Goal: Entertainment & Leisure: Consume media (video, audio)

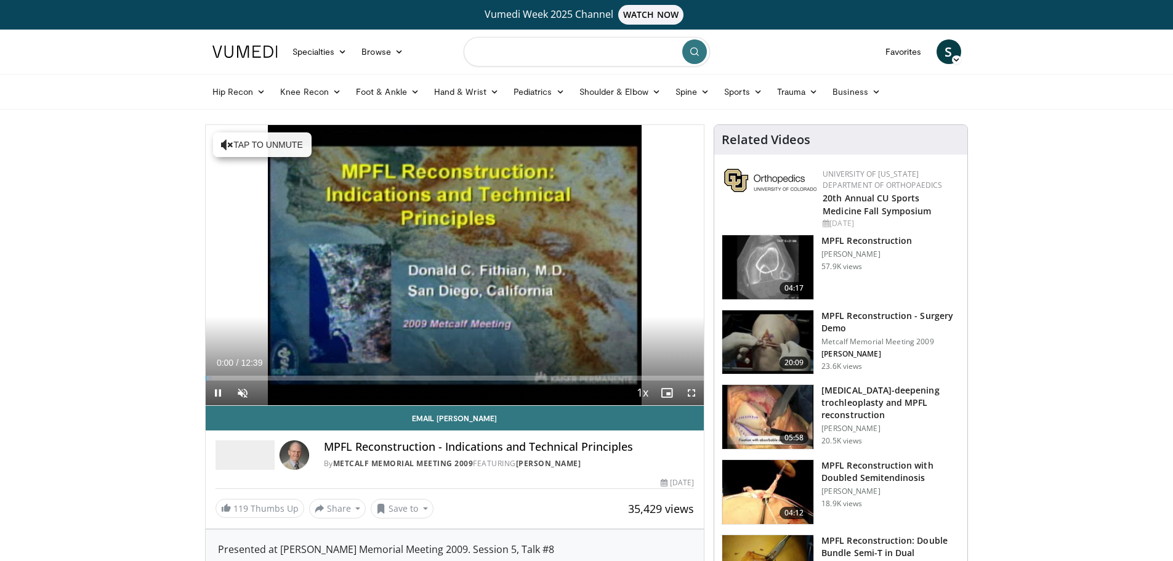
click at [551, 55] on input "Search topics, interventions" at bounding box center [587, 52] width 246 height 30
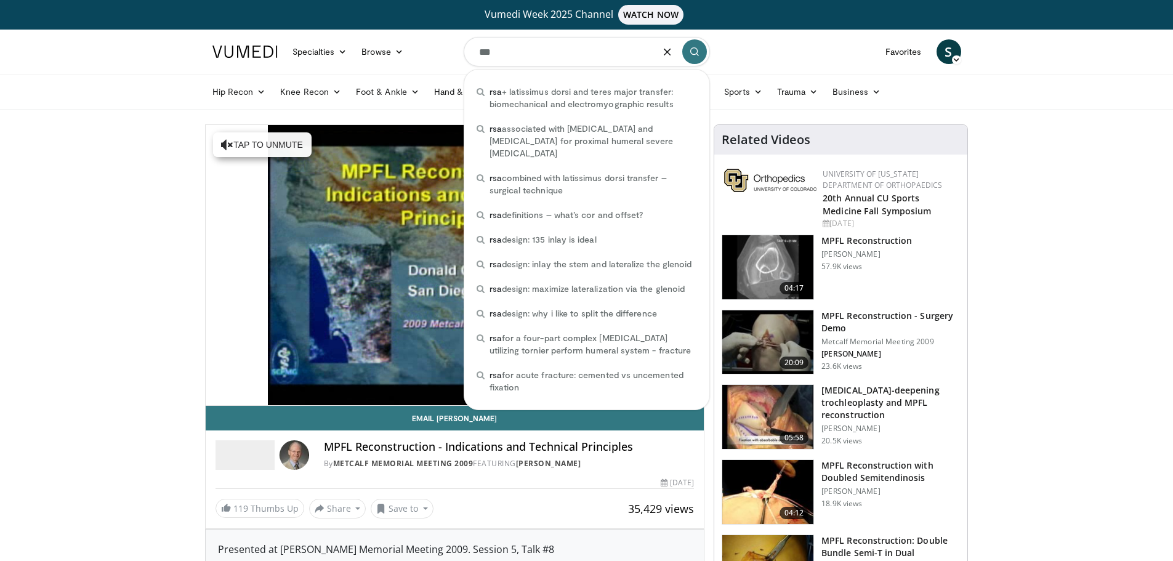
type input "***"
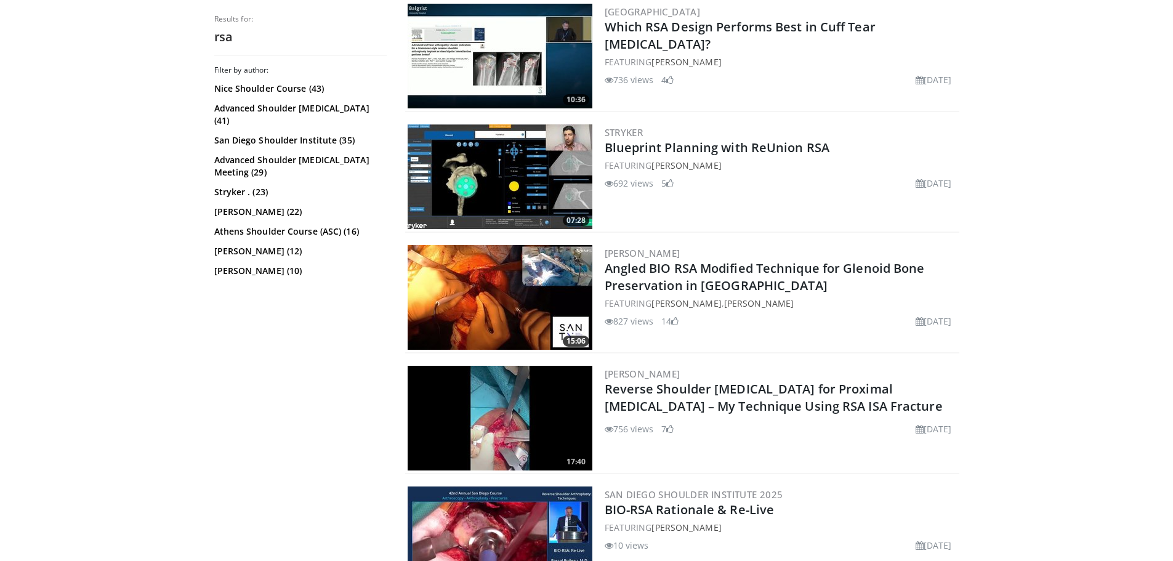
scroll to position [678, 0]
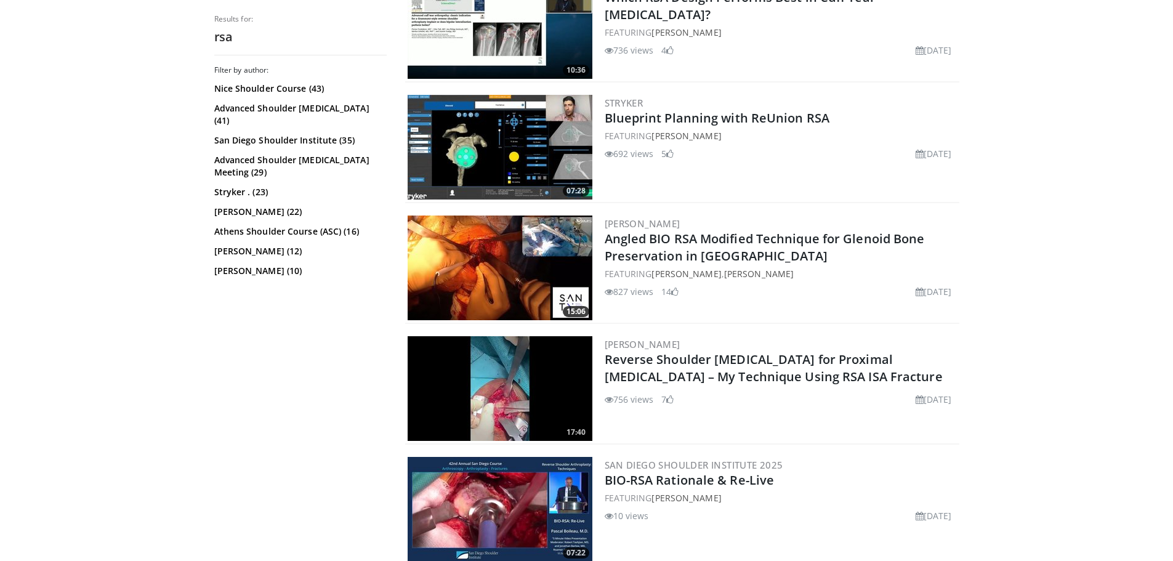
click at [663, 247] on h2 "Angled BIO RSA Modified Technique for Glenoid Bone Preservation in [GEOGRAPHIC_…" at bounding box center [781, 247] width 352 height 34
click at [665, 250] on link "Angled BIO RSA Modified Technique for Glenoid Bone Preservation in [GEOGRAPHIC_…" at bounding box center [765, 247] width 320 height 34
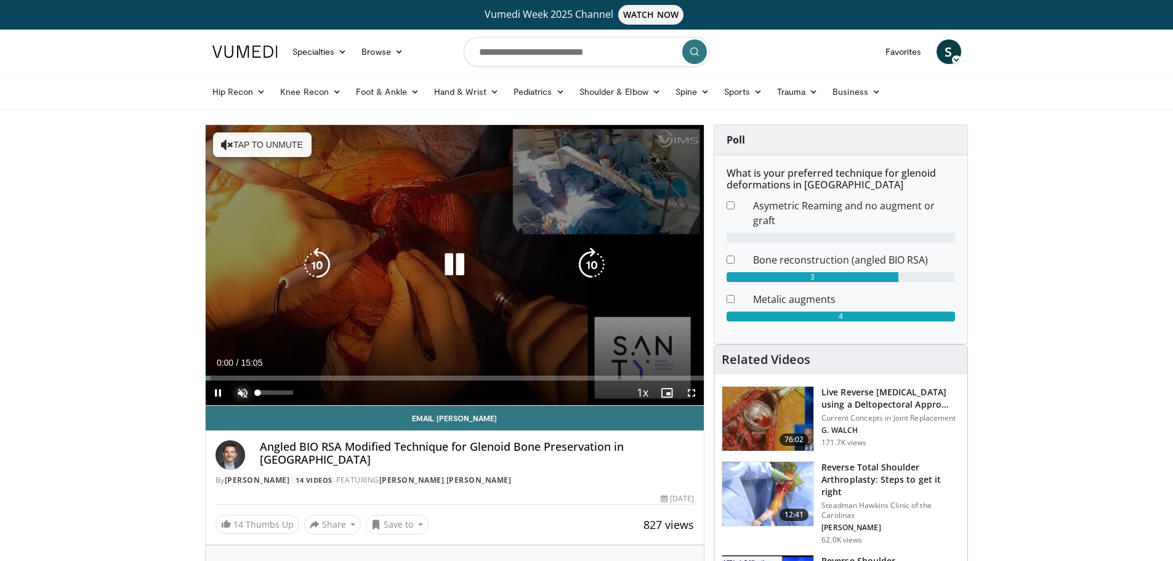
click at [238, 390] on span "Video Player" at bounding box center [242, 393] width 25 height 25
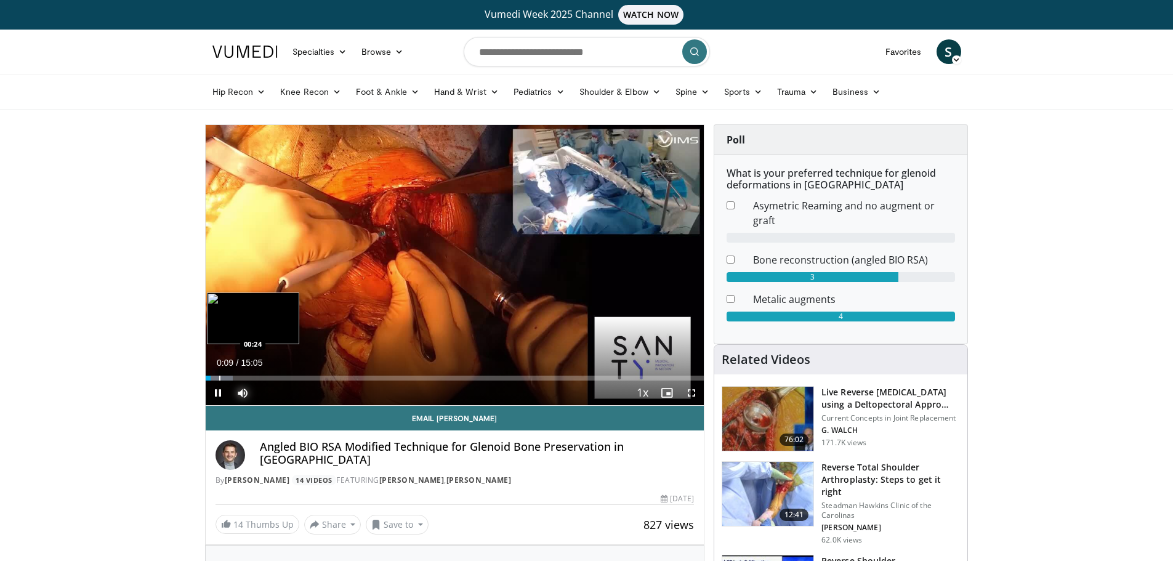
click at [219, 373] on div "Loaded : 5.47% 00:09 00:24" at bounding box center [455, 375] width 499 height 12
click at [217, 375] on div "Loaded : 9.85% 00:28 00:22" at bounding box center [455, 375] width 499 height 12
click at [216, 389] on span "Video Player" at bounding box center [218, 393] width 25 height 25
click at [223, 392] on span "Video Player" at bounding box center [218, 393] width 25 height 25
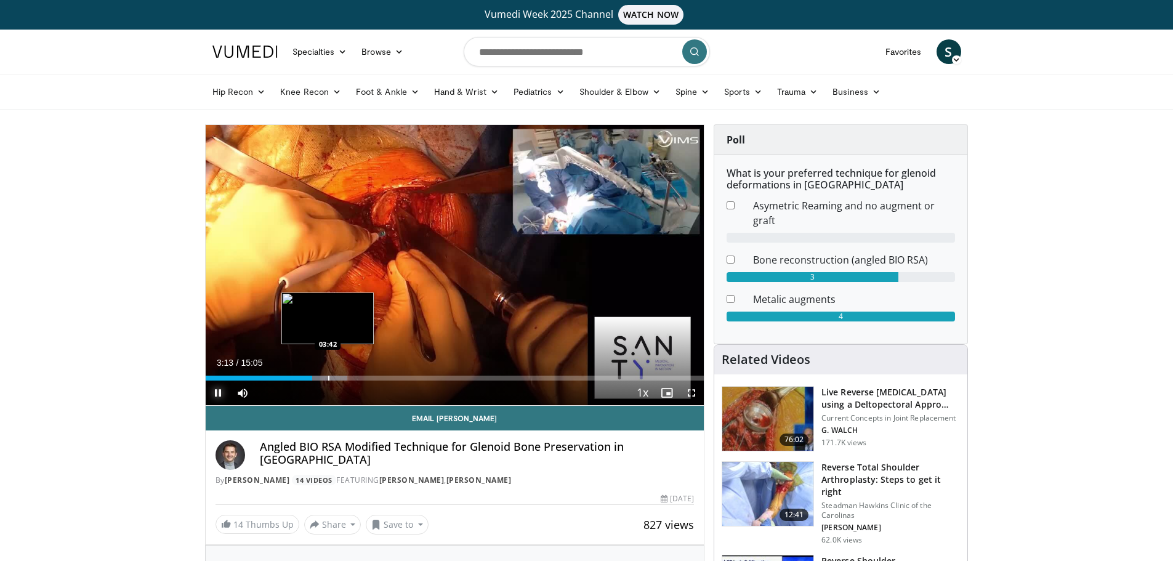
click at [328, 375] on div "Loaded : 28.48% 03:13 03:42" at bounding box center [455, 375] width 499 height 12
click at [342, 378] on div "Progress Bar" at bounding box center [342, 378] width 1 height 5
click at [331, 376] on div "04:08" at bounding box center [274, 378] width 137 height 5
click at [349, 373] on div "Loaded : 34.28% 04:03 04:20" at bounding box center [455, 375] width 499 height 12
click at [361, 378] on div "Progress Bar" at bounding box center [360, 378] width 1 height 5
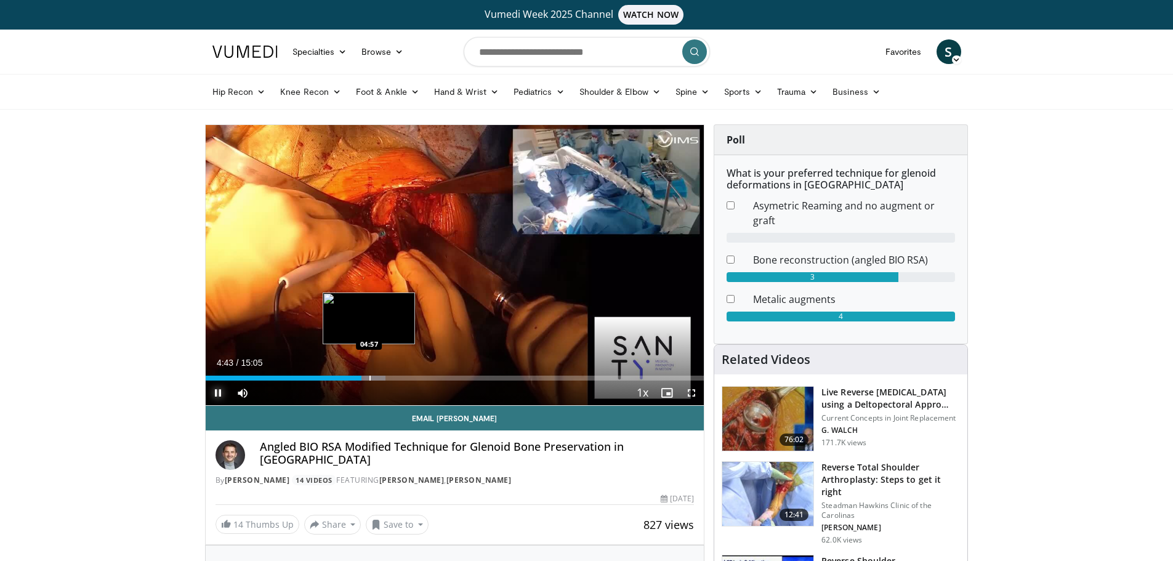
click at [370, 378] on div "Progress Bar" at bounding box center [370, 378] width 1 height 5
click at [375, 378] on div "Progress Bar" at bounding box center [373, 378] width 1 height 5
click at [384, 378] on div "Progress Bar" at bounding box center [384, 378] width 1 height 5
click at [399, 376] on div "Progress Bar" at bounding box center [399, 378] width 1 height 5
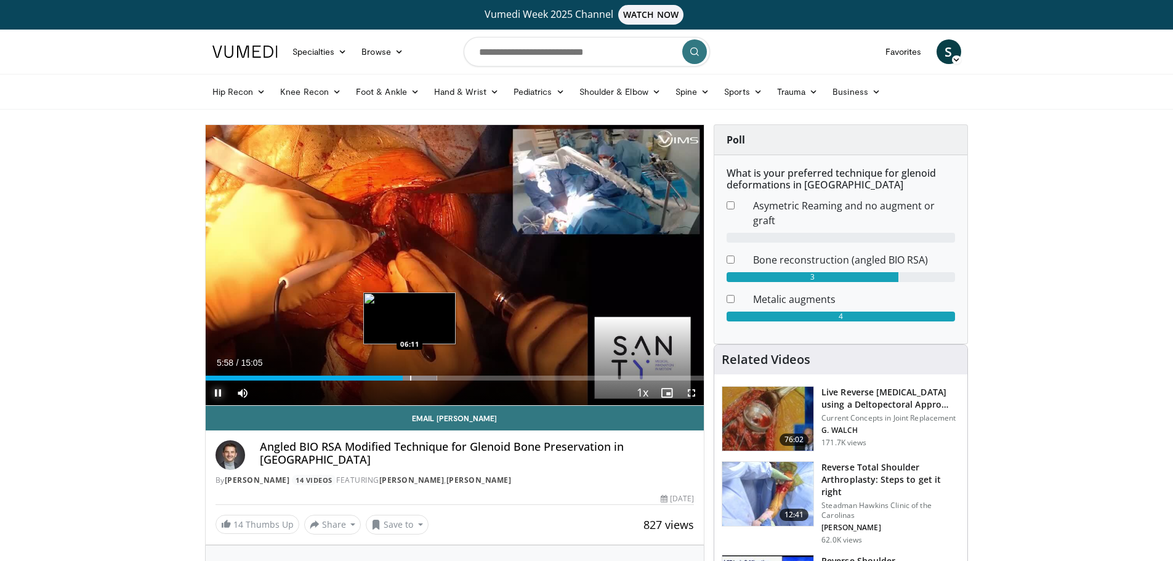
click at [411, 376] on div "Progress Bar" at bounding box center [410, 378] width 1 height 5
click at [419, 376] on div "Progress Bar" at bounding box center [419, 378] width 1 height 5
click at [426, 377] on div "Progress Bar" at bounding box center [426, 378] width 1 height 5
click at [436, 378] on div "Progress Bar" at bounding box center [436, 378] width 1 height 5
click at [437, 378] on div "Progress Bar" at bounding box center [436, 378] width 1 height 5
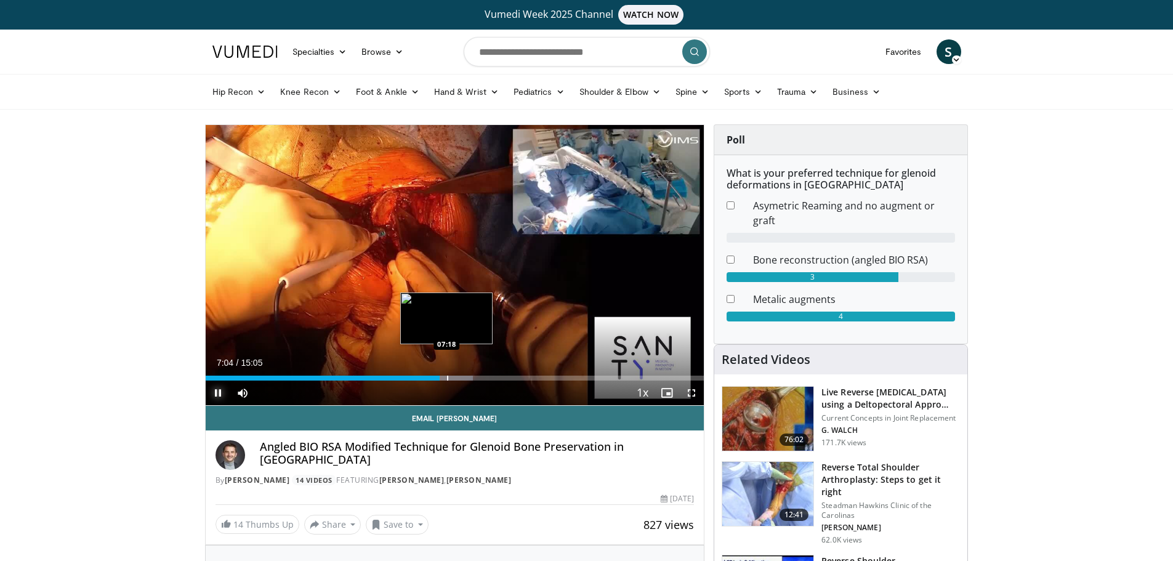
click at [447, 379] on div "Progress Bar" at bounding box center [447, 378] width 1 height 5
click at [455, 379] on div "Progress Bar" at bounding box center [455, 378] width 1 height 5
click at [460, 380] on div "Progress Bar" at bounding box center [460, 378] width 1 height 5
click at [466, 380] on div "Progress Bar" at bounding box center [466, 378] width 1 height 5
click at [475, 378] on div "Progress Bar" at bounding box center [475, 378] width 1 height 5
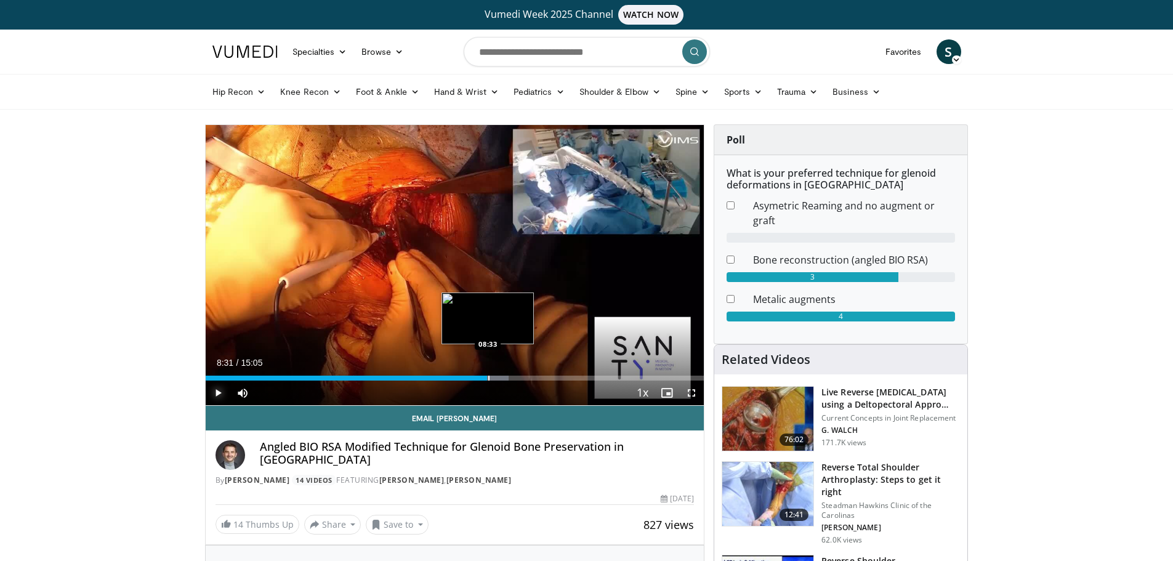
click at [488, 378] on div "Progress Bar" at bounding box center [488, 378] width 1 height 5
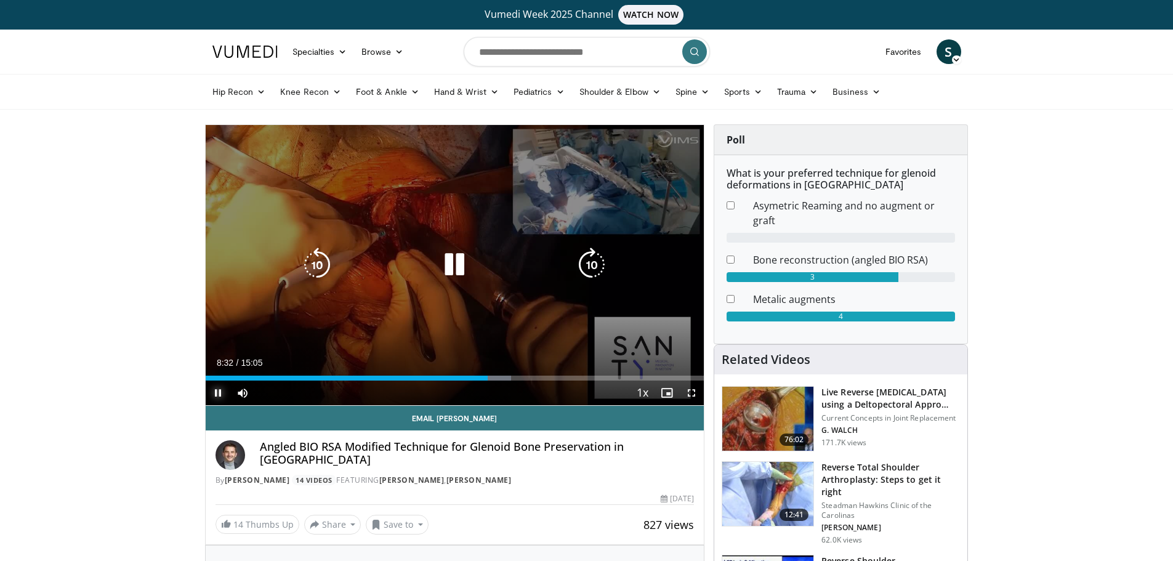
click at [498, 379] on div "Loaded : 61.36% 08:32 08:48" at bounding box center [455, 378] width 499 height 5
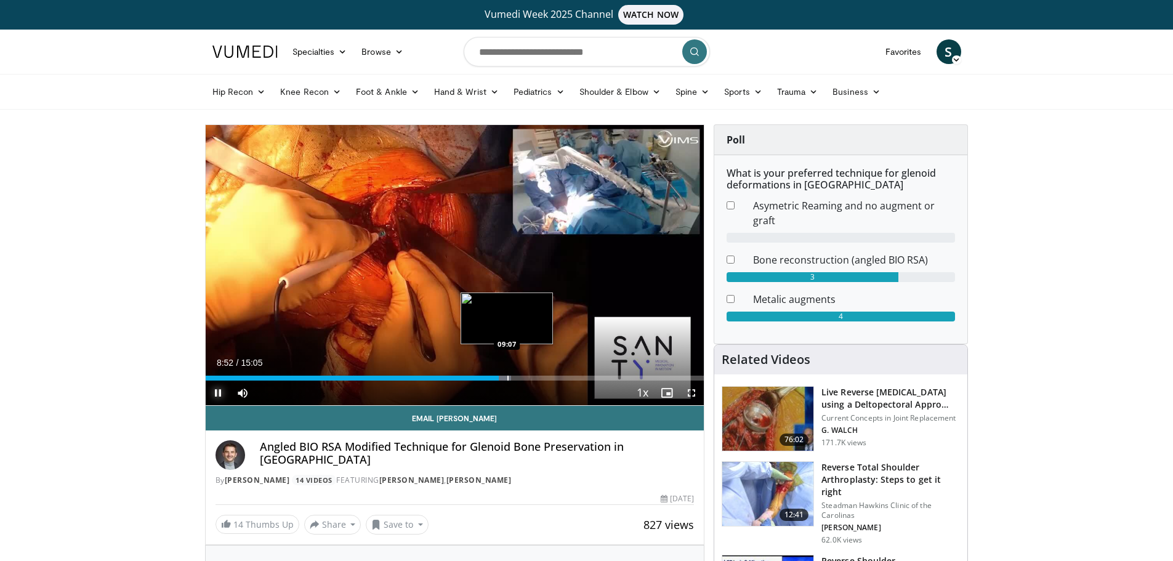
click at [508, 379] on div "Progress Bar" at bounding box center [508, 378] width 1 height 5
click at [515, 379] on div "Progress Bar" at bounding box center [515, 378] width 1 height 5
click at [535, 372] on div "Loaded : 71.87% 09:45 09:57" at bounding box center [455, 375] width 499 height 12
click at [541, 376] on div "Progress Bar" at bounding box center [540, 378] width 1 height 5
click at [546, 377] on div "Progress Bar" at bounding box center [546, 378] width 1 height 5
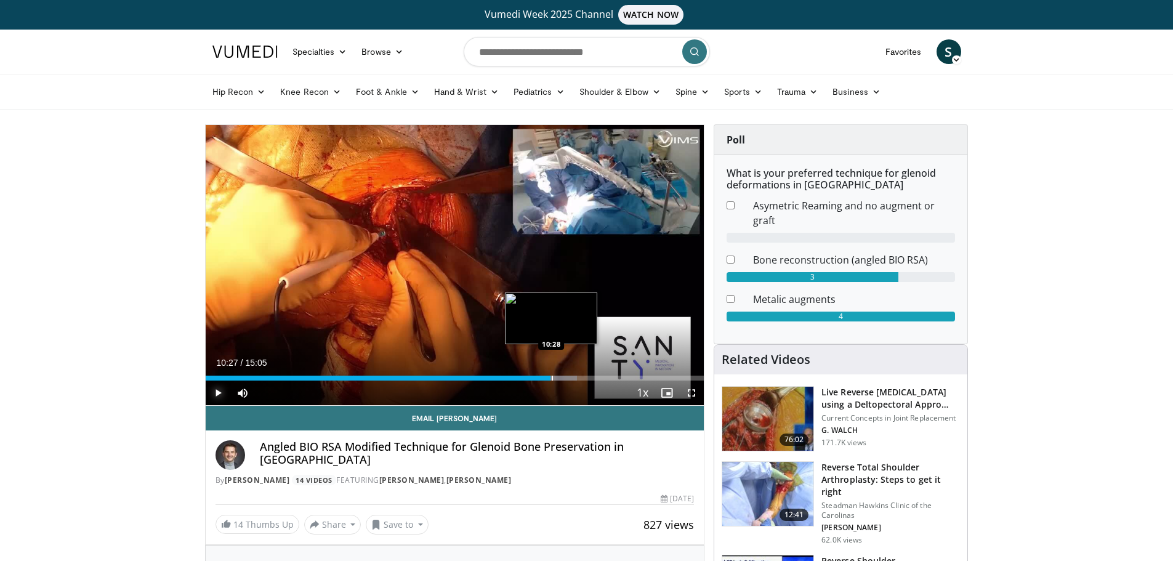
click at [552, 378] on div "Progress Bar" at bounding box center [552, 378] width 1 height 5
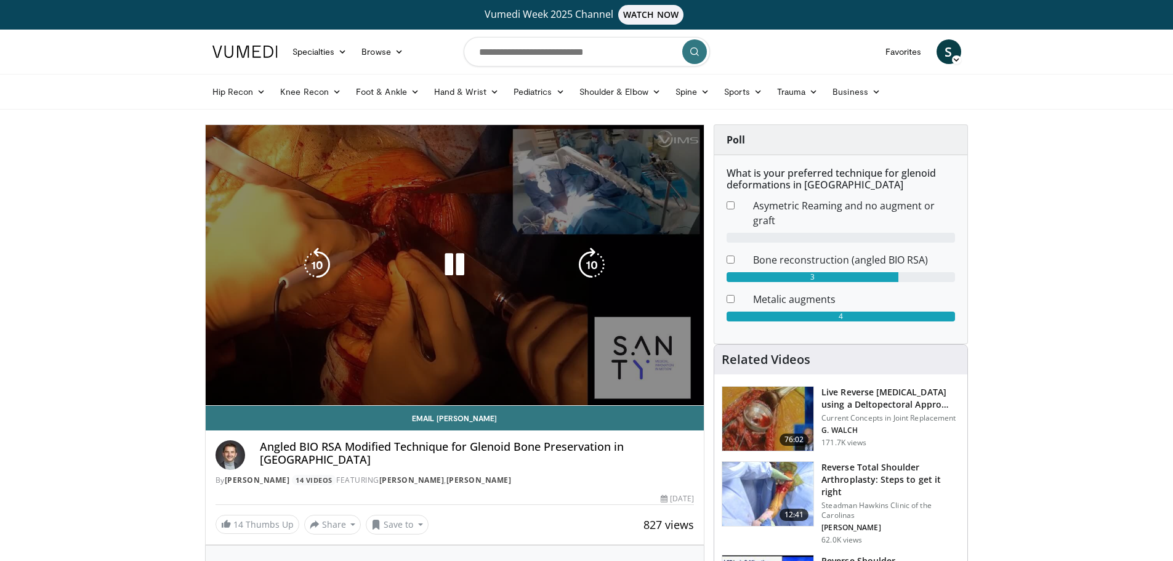
click at [557, 378] on div "10 seconds Tap to unmute" at bounding box center [455, 265] width 499 height 280
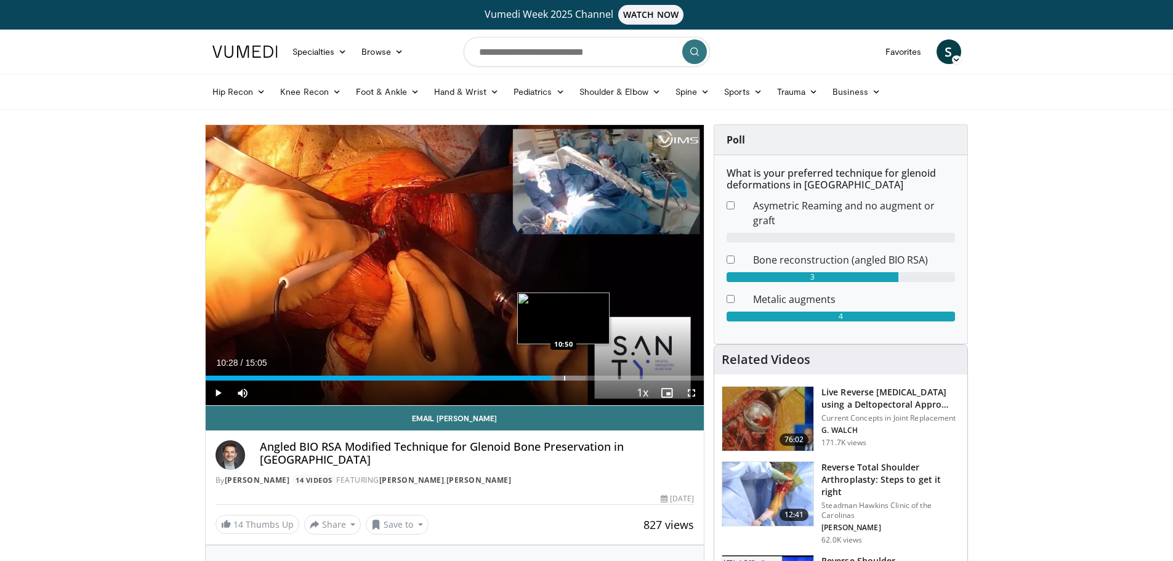
click at [564, 377] on div "Progress Bar" at bounding box center [564, 378] width 1 height 5
click at [567, 378] on div "Progress Bar" at bounding box center [567, 378] width 1 height 5
click at [573, 378] on div "Progress Bar" at bounding box center [573, 378] width 1 height 5
click at [578, 378] on div "Progress Bar" at bounding box center [578, 378] width 1 height 5
click at [581, 378] on div "Progress Bar" at bounding box center [581, 378] width 1 height 5
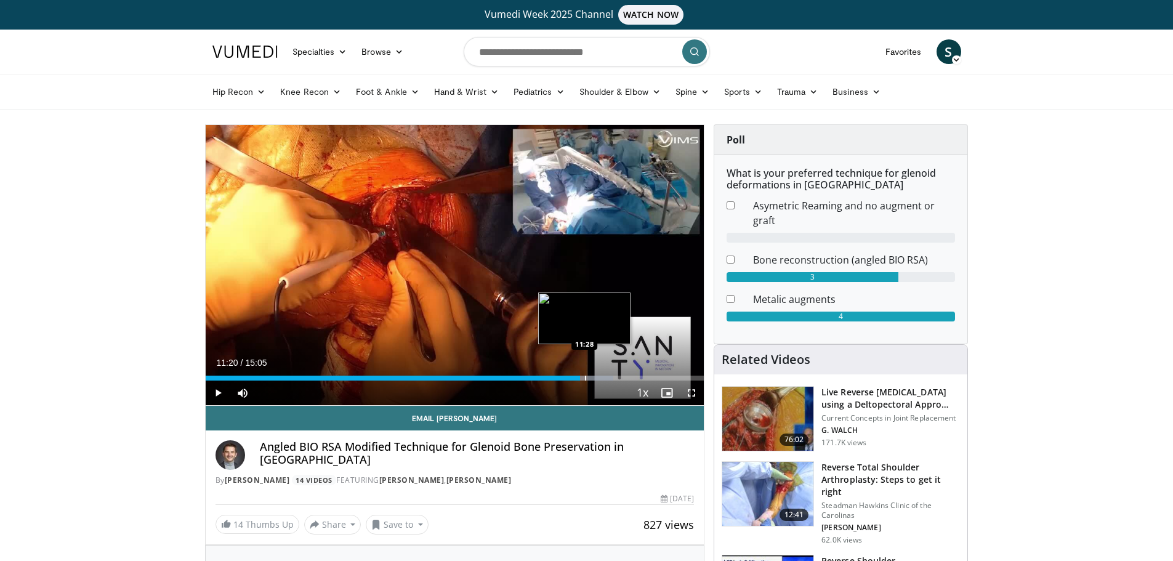
click at [585, 378] on div "Progress Bar" at bounding box center [585, 378] width 1 height 5
click at [593, 378] on div "Progress Bar" at bounding box center [593, 378] width 1 height 5
click at [601, 379] on div "Progress Bar" at bounding box center [601, 378] width 1 height 5
click at [606, 379] on div "Progress Bar" at bounding box center [606, 378] width 1 height 5
click at [612, 379] on div "Progress Bar" at bounding box center [612, 378] width 1 height 5
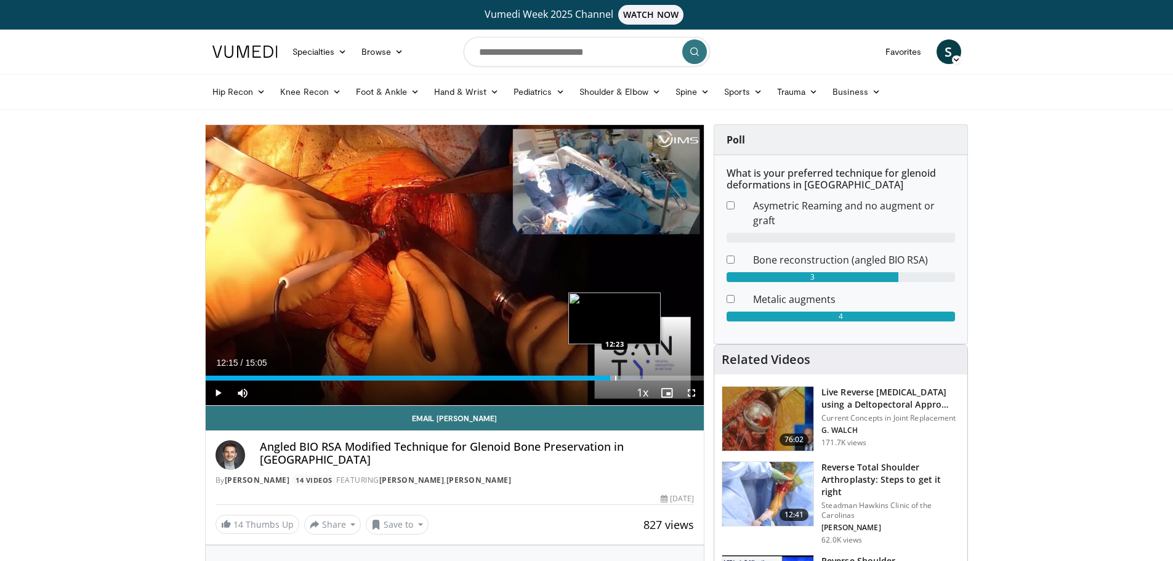
click at [615, 379] on div "Progress Bar" at bounding box center [615, 378] width 1 height 5
click at [621, 378] on div "Progress Bar" at bounding box center [621, 378] width 1 height 5
click at [626, 378] on div "Progress Bar" at bounding box center [626, 378] width 1 height 5
click at [630, 377] on div "Progress Bar" at bounding box center [630, 378] width 1 height 5
click at [631, 377] on div "Progress Bar" at bounding box center [631, 378] width 1 height 5
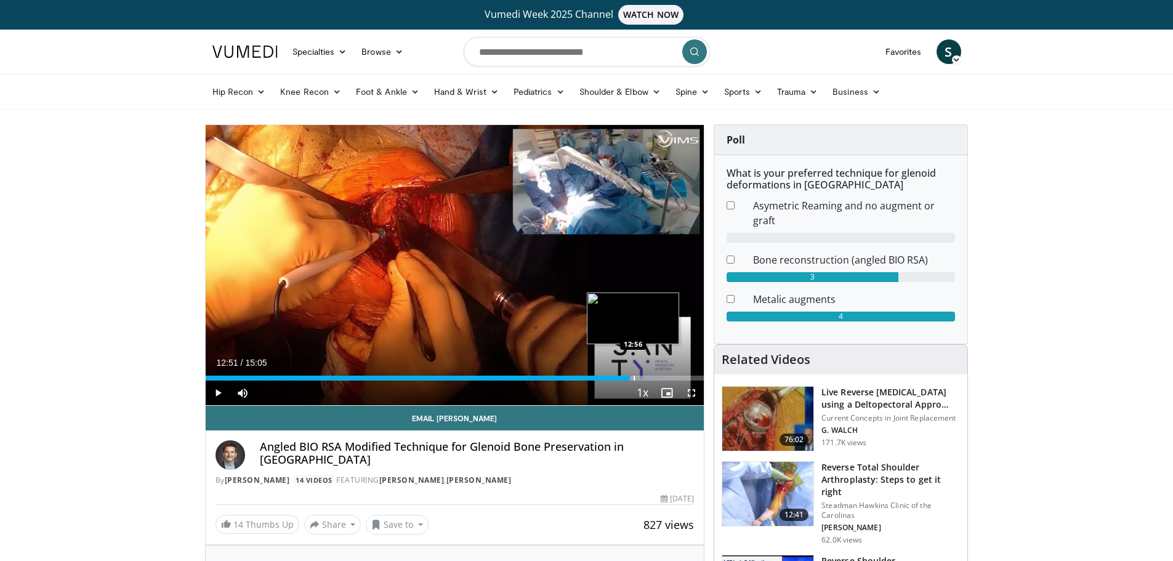
click at [634, 377] on div "Progress Bar" at bounding box center [634, 378] width 1 height 5
click at [638, 377] on div "Progress Bar" at bounding box center [638, 378] width 1 height 5
click at [640, 377] on div "Progress Bar" at bounding box center [640, 378] width 1 height 5
click at [642, 377] on div "Progress Bar" at bounding box center [642, 378] width 1 height 5
click at [648, 377] on div "Progress Bar" at bounding box center [648, 378] width 1 height 5
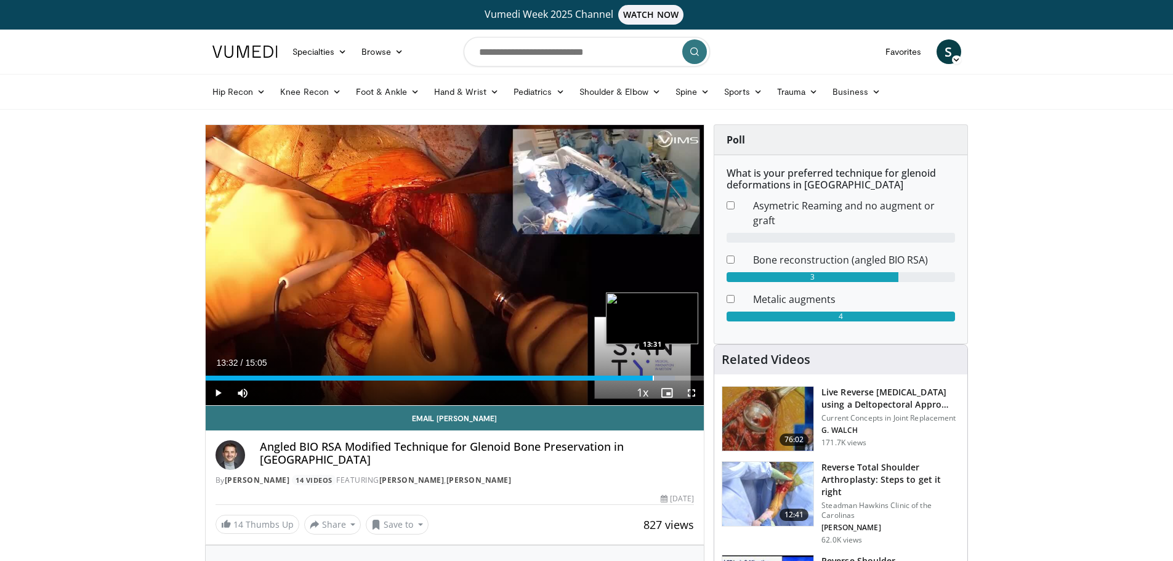
click at [653, 376] on div "Progress Bar" at bounding box center [653, 378] width 1 height 5
click at [658, 376] on div "Progress Bar" at bounding box center [658, 378] width 1 height 5
click at [659, 376] on div "Progress Bar" at bounding box center [659, 378] width 1 height 5
click at [664, 376] on div "Progress Bar" at bounding box center [664, 378] width 1 height 5
click at [668, 376] on div "Progress Bar" at bounding box center [668, 378] width 1 height 5
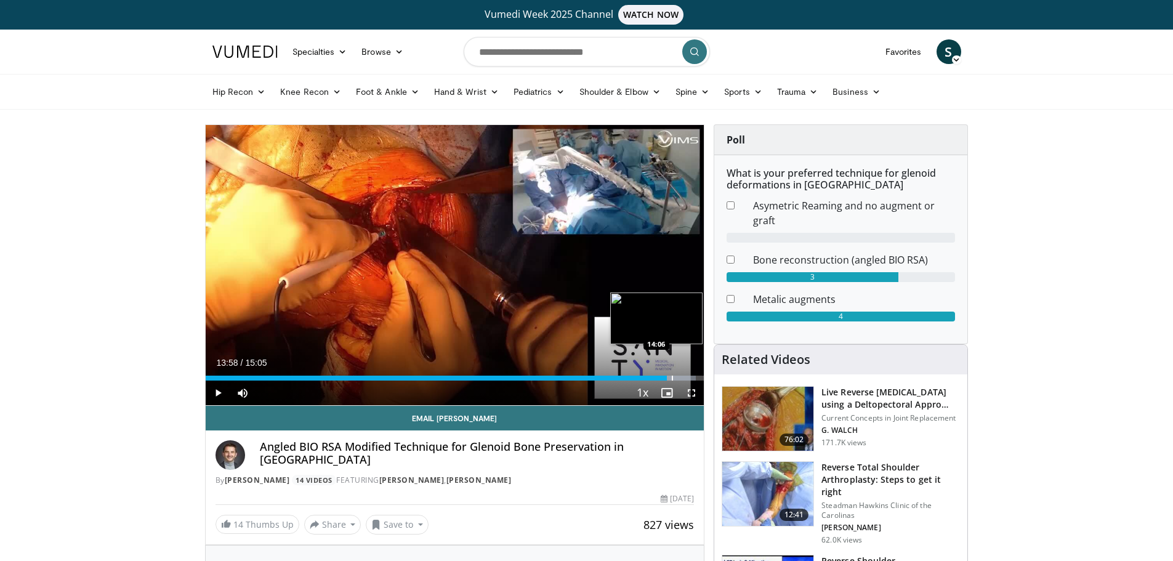
click at [673, 376] on div "Progress Bar" at bounding box center [672, 378] width 1 height 5
click at [677, 376] on div "Progress Bar" at bounding box center [676, 378] width 1 height 5
click at [682, 376] on div "Progress Bar" at bounding box center [682, 378] width 1 height 5
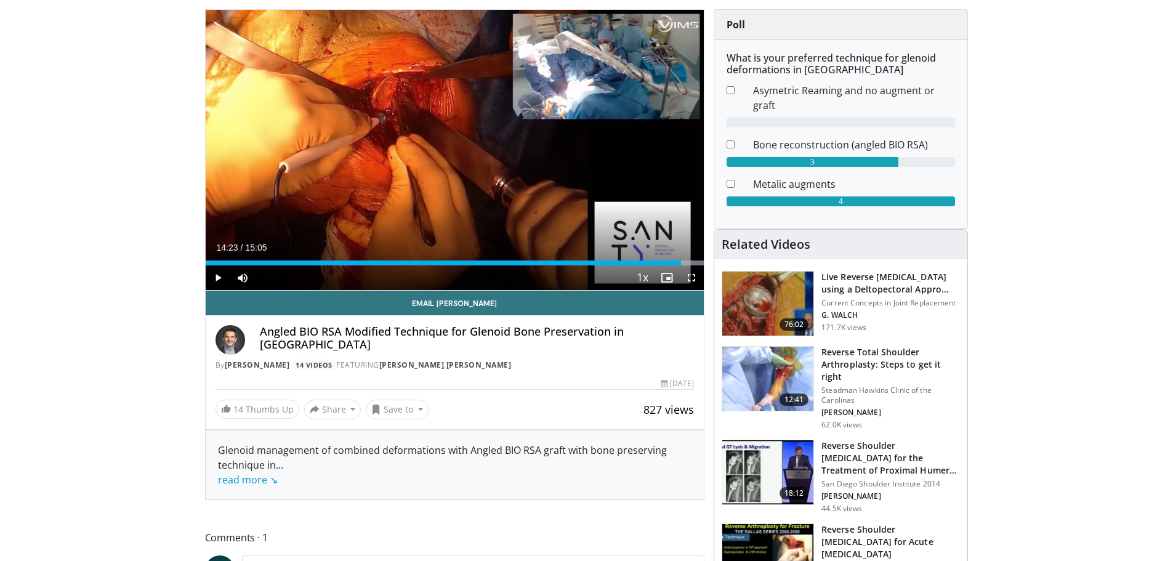
scroll to position [123, 0]
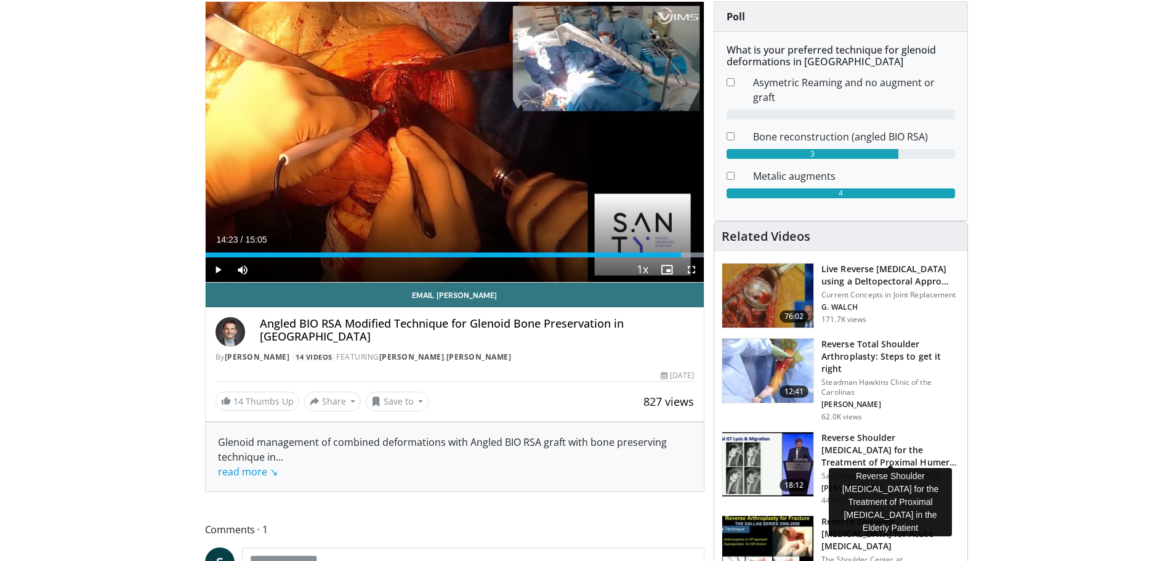
click at [892, 451] on h3 "Reverse Shoulder [MEDICAL_DATA] for the Treatment of Proximal Humeral …" at bounding box center [891, 450] width 139 height 37
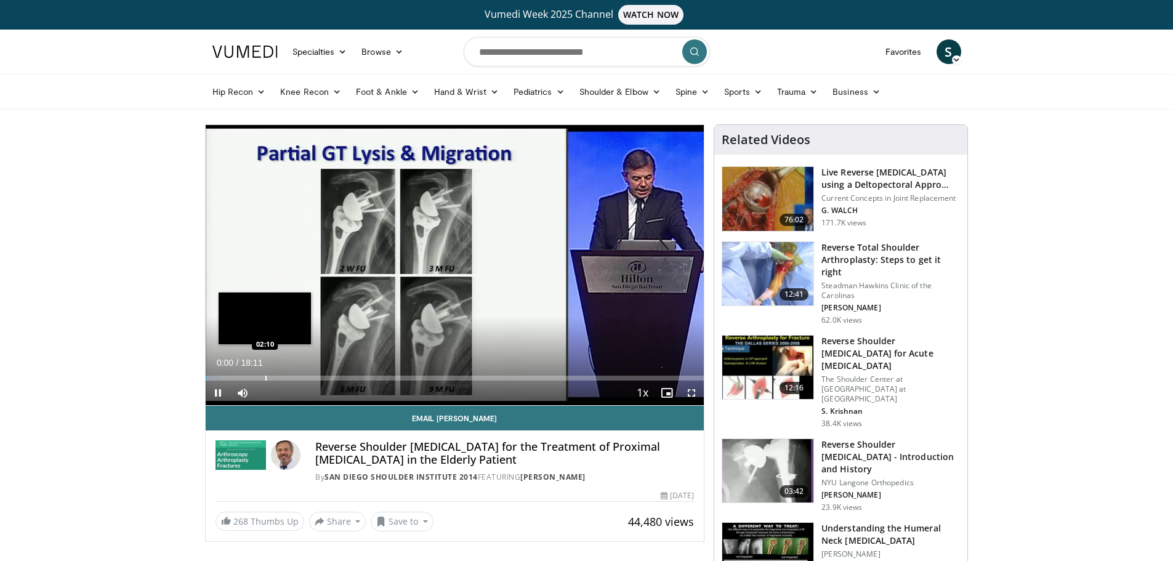
click at [265, 372] on div "Loaded : 2.75% 00:00 02:10" at bounding box center [455, 375] width 499 height 12
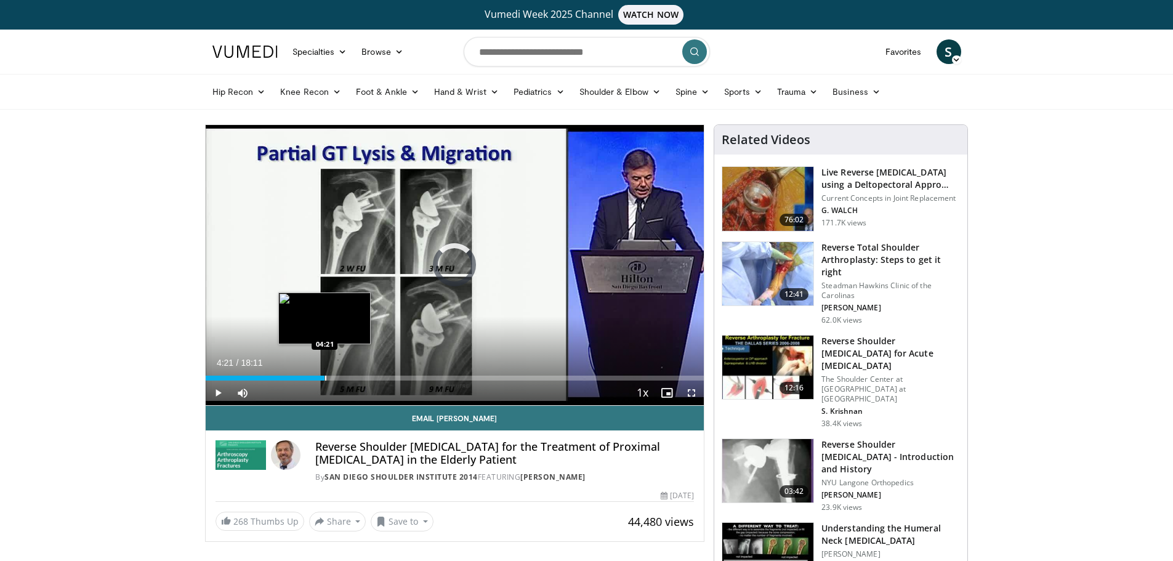
click at [325, 372] on div "Loaded : 17.42% 02:14 04:21" at bounding box center [455, 375] width 499 height 12
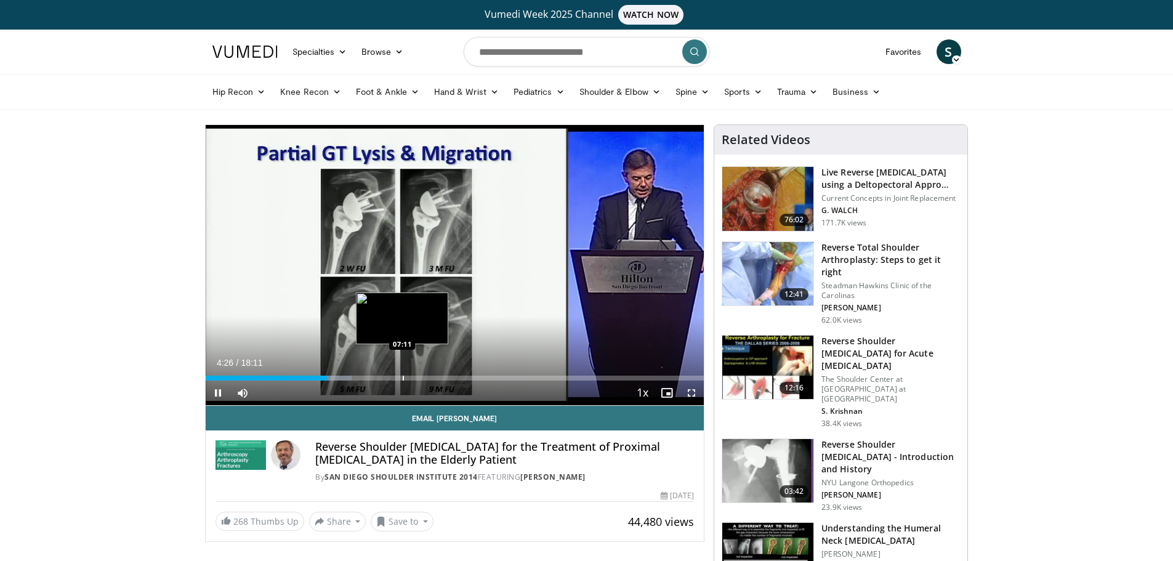
click at [402, 370] on div "Loaded : 29.34% 04:26 07:11" at bounding box center [455, 375] width 499 height 12
click at [383, 372] on div "Loaded : 40.35% 07:13 06:28" at bounding box center [455, 375] width 499 height 12
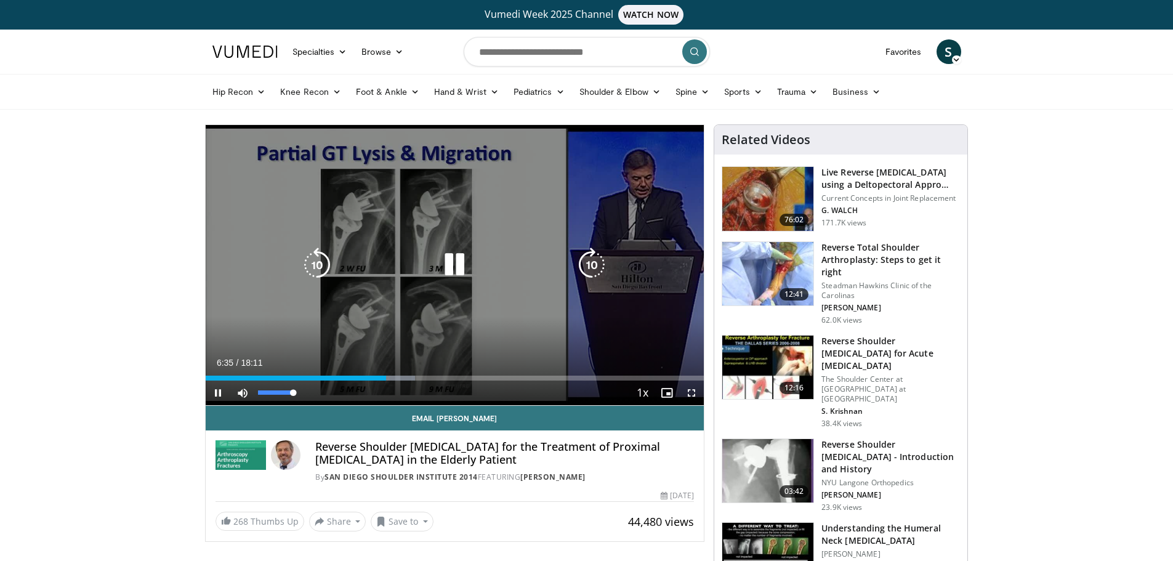
click at [277, 388] on div "51%" at bounding box center [275, 393] width 43 height 25
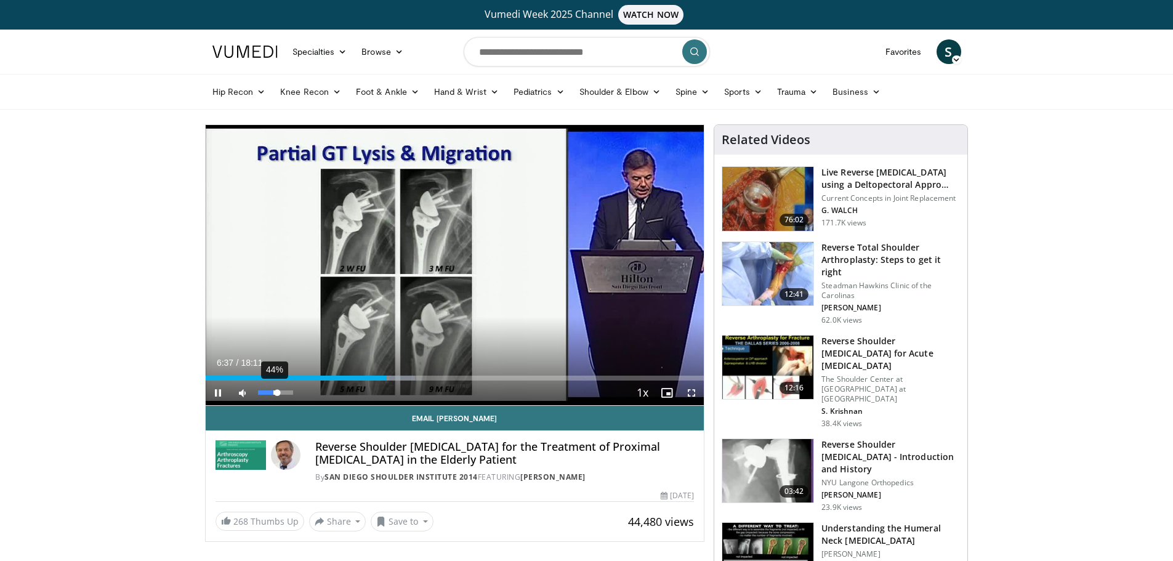
click at [273, 389] on div "44%" at bounding box center [275, 393] width 43 height 25
click at [411, 373] on div "Loaded : 45.73% 07:14 07:30" at bounding box center [455, 375] width 499 height 12
click at [417, 378] on div "Progress Bar" at bounding box center [417, 378] width 1 height 5
click at [423, 378] on div "Progress Bar" at bounding box center [423, 378] width 1 height 5
click at [428, 378] on div "Progress Bar" at bounding box center [428, 378] width 1 height 5
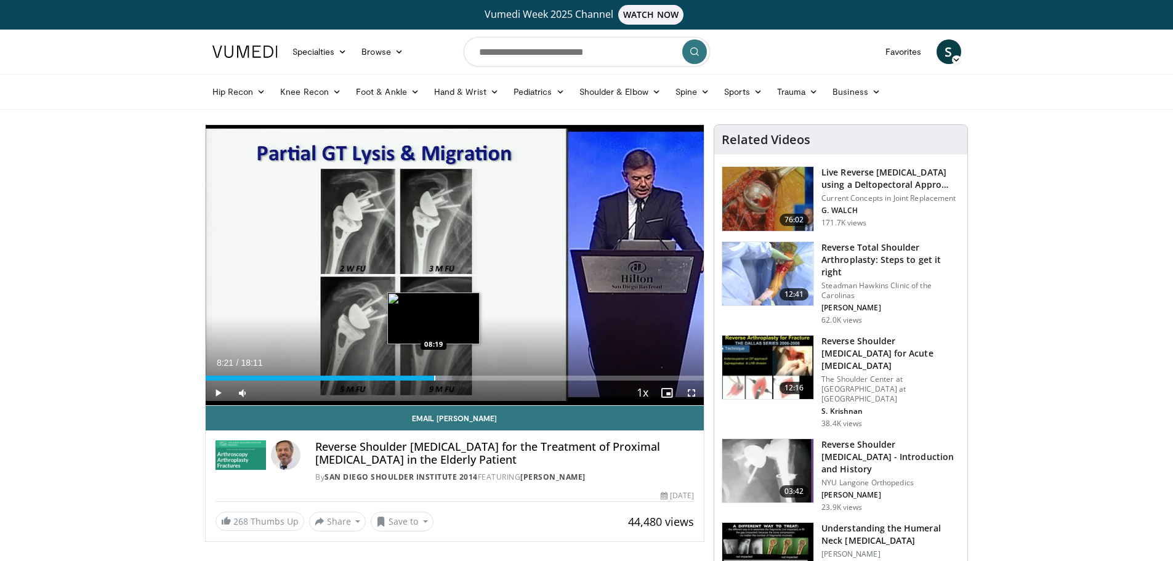
click at [434, 377] on div "Progress Bar" at bounding box center [434, 378] width 1 height 5
click at [441, 377] on div "Progress Bar" at bounding box center [441, 378] width 1 height 5
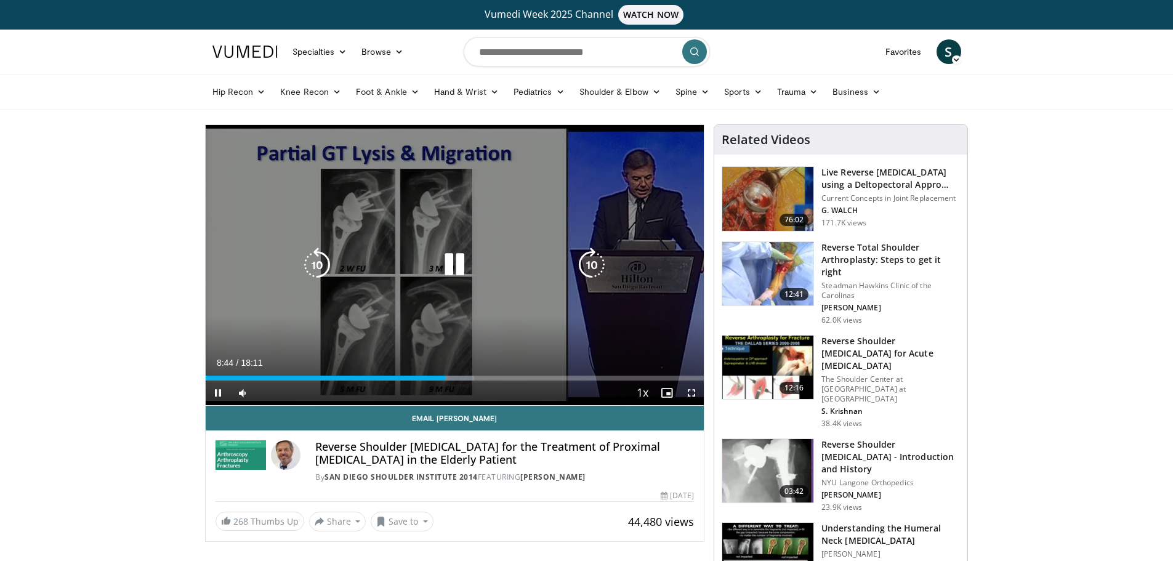
click at [467, 373] on div "Loaded : 53.96% 08:44 09:32" at bounding box center [455, 375] width 499 height 12
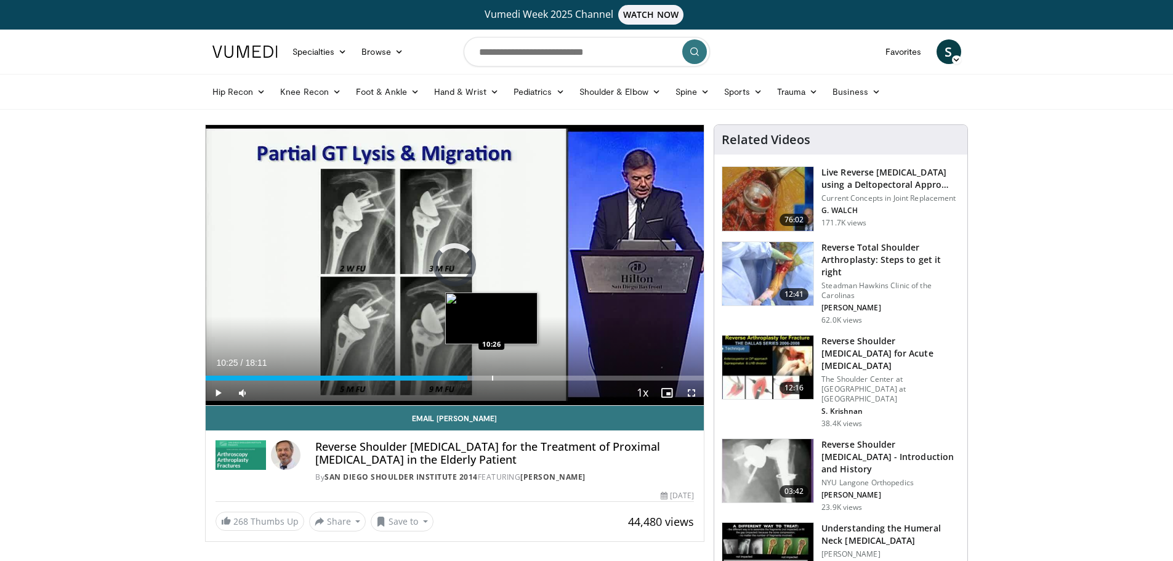
click at [492, 378] on div "Progress Bar" at bounding box center [492, 378] width 1 height 5
click at [514, 377] on div "Progress Bar" at bounding box center [514, 378] width 1 height 5
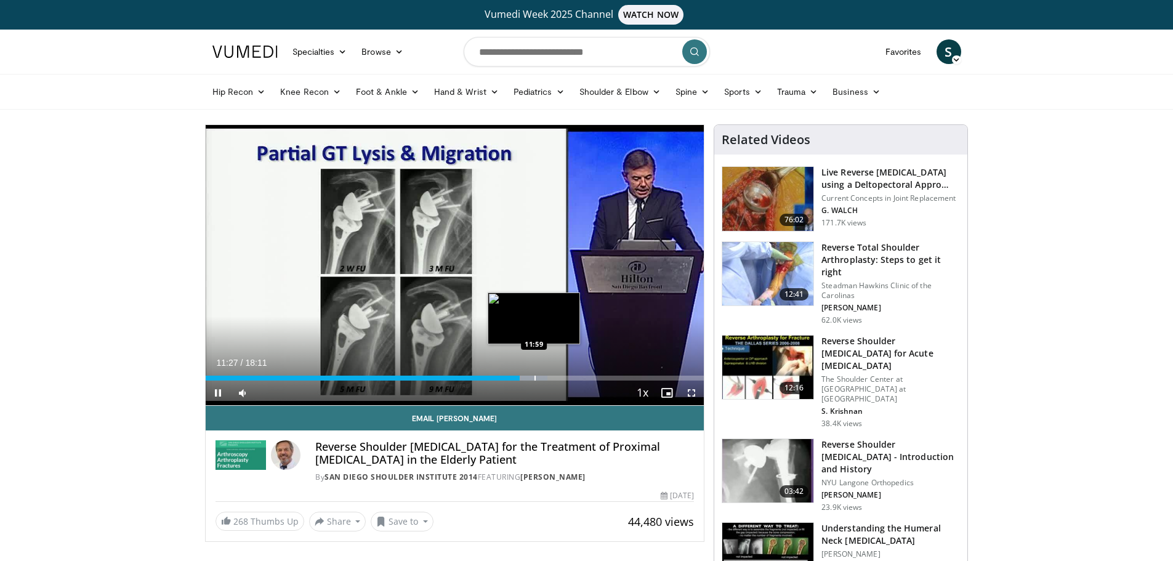
click at [535, 376] on div "10 seconds Tap to unmute" at bounding box center [455, 265] width 499 height 280
click at [541, 376] on div "Progress Bar" at bounding box center [541, 378] width 1 height 5
click at [545, 377] on div "Progress Bar" at bounding box center [545, 378] width 1 height 5
click at [217, 390] on span "Video Player" at bounding box center [218, 393] width 25 height 25
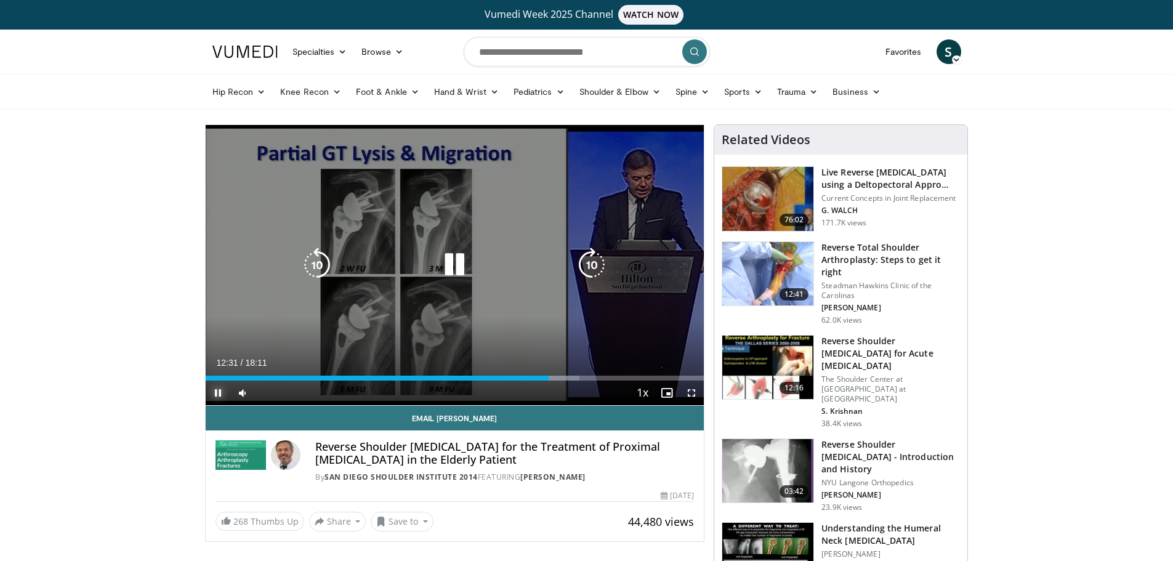
click at [562, 373] on div "Loaded : 75.00% 12:31 12:57" at bounding box center [455, 375] width 499 height 12
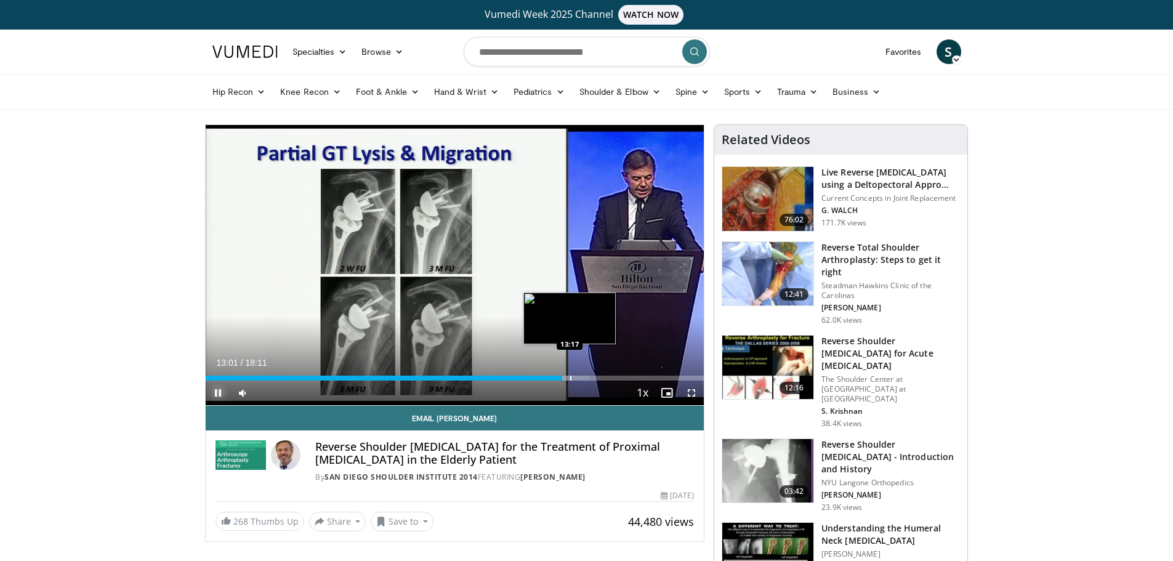
click at [570, 376] on div "Progress Bar" at bounding box center [570, 378] width 1 height 5
click at [219, 389] on span "Video Player" at bounding box center [218, 393] width 25 height 25
